Goal: Check status: Check status

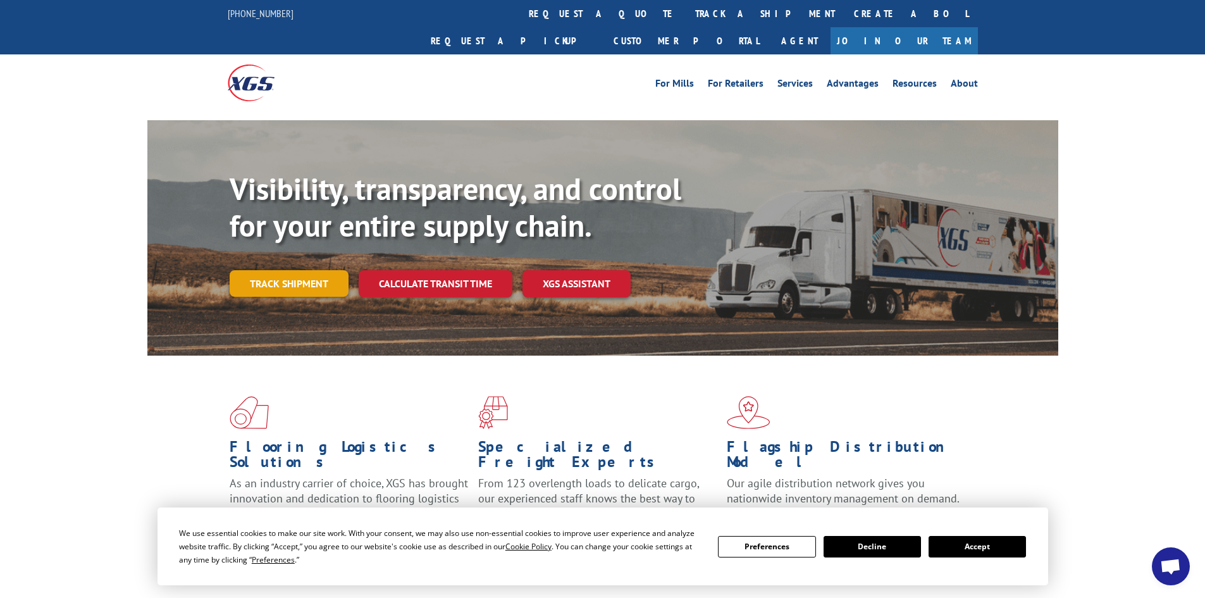
click at [281, 270] on link "Track shipment" at bounding box center [289, 283] width 119 height 27
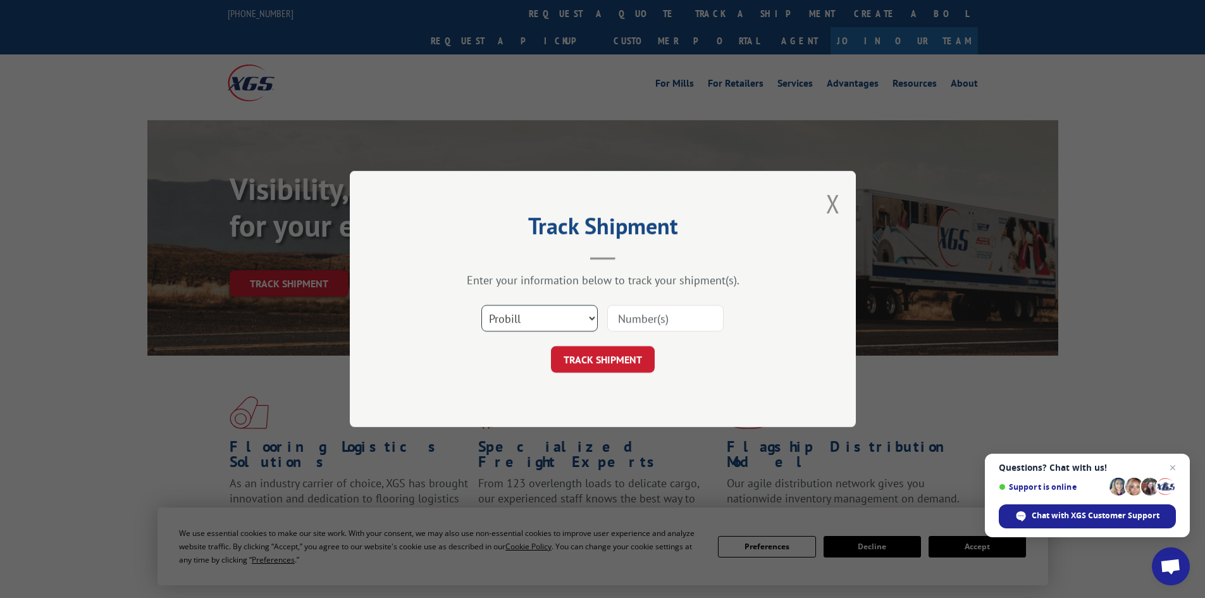
click at [573, 322] on select "Select category... Probill BOL PO" at bounding box center [539, 318] width 116 height 27
click at [693, 319] on input at bounding box center [665, 318] width 116 height 27
click at [687, 319] on input "175945" at bounding box center [665, 318] width 116 height 27
type input "17594518"
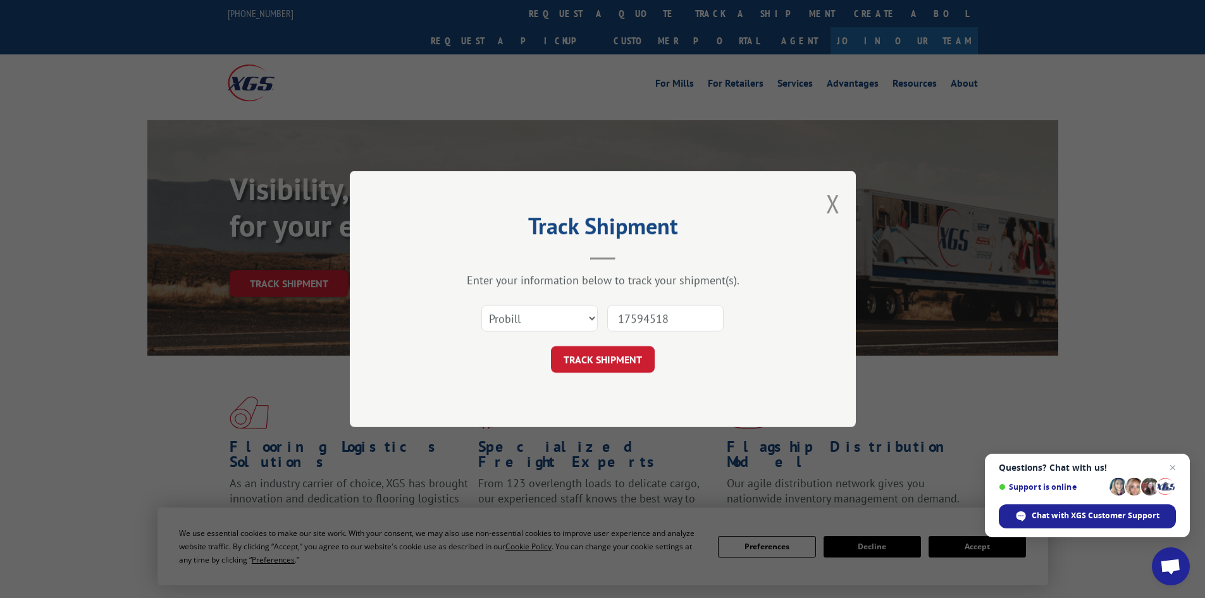
click button "TRACK SHIPMENT" at bounding box center [603, 359] width 104 height 27
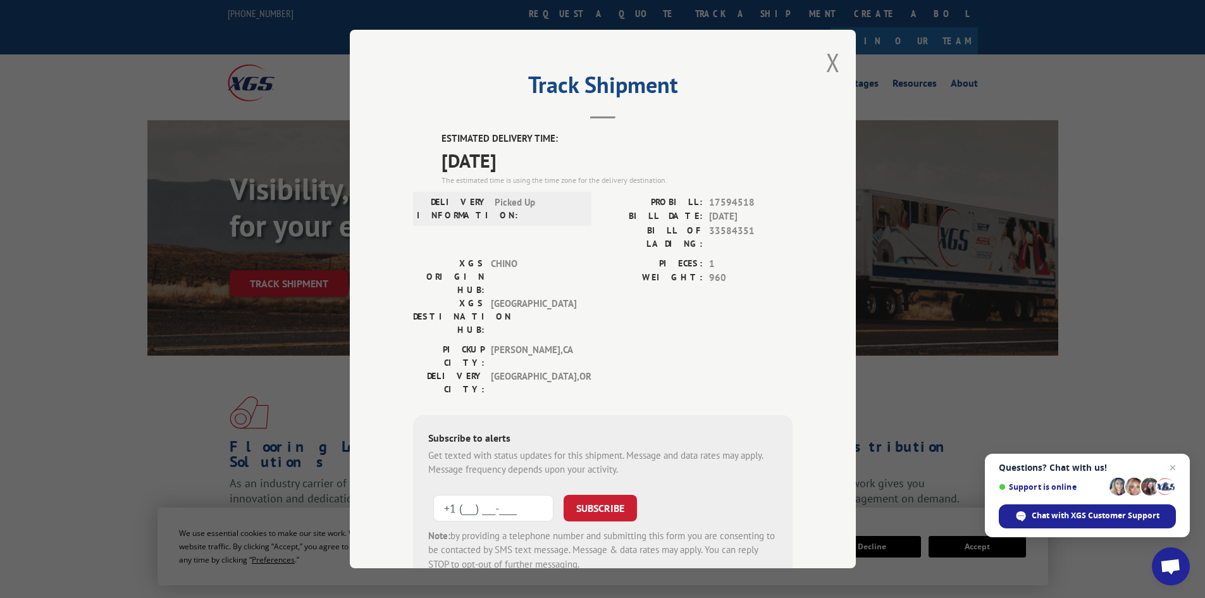
click at [448, 494] on input "+1 (___) ___-____" at bounding box center [493, 507] width 120 height 27
type input "[PHONE_NUMBER]"
click at [581, 494] on button "SUBSCRIBE" at bounding box center [599, 507] width 73 height 27
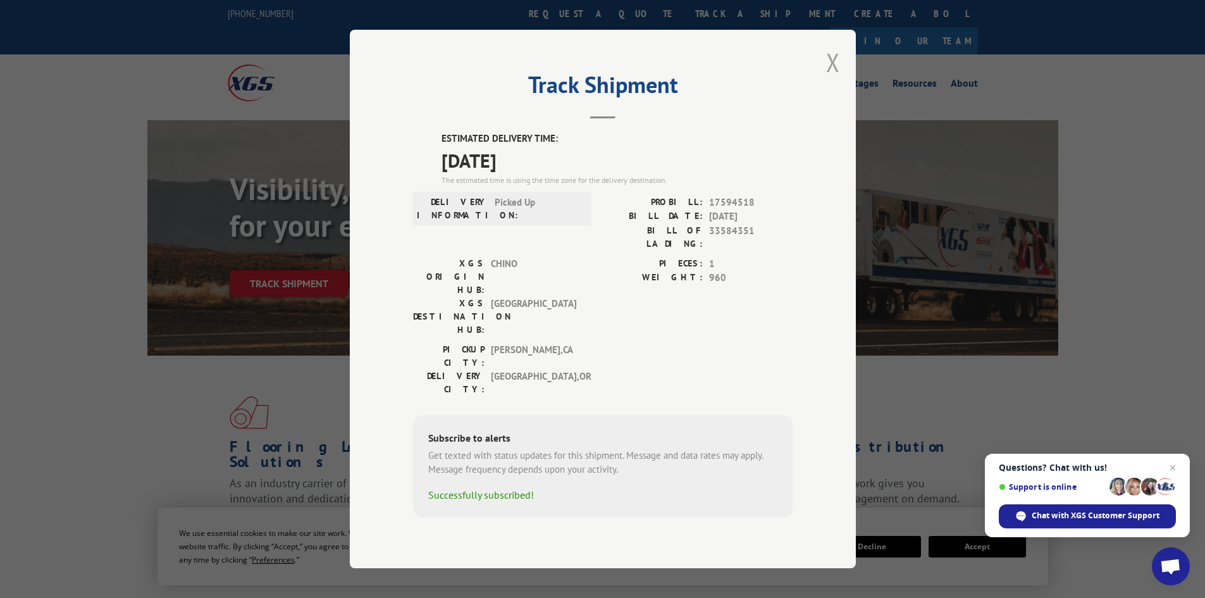
click at [830, 73] on button "Close modal" at bounding box center [833, 63] width 14 height 34
